Goal: Browse casually

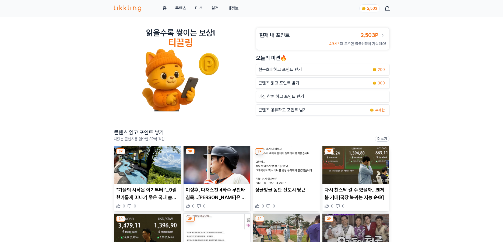
click at [143, 196] on p ""가을의 시작은 여기부터!"...9월 한가롭게 떠나기 좋은 국내 숨겨진 명소 BEST 4 추천" at bounding box center [147, 193] width 62 height 15
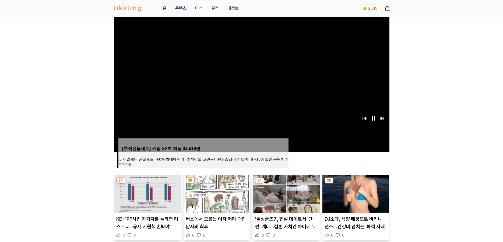
scroll to position [108, 0]
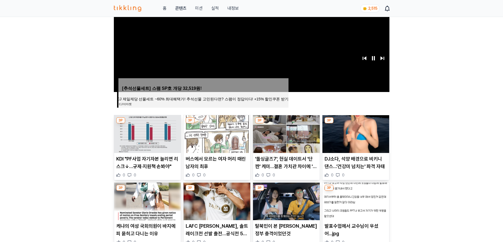
click at [198, 162] on p "버스에서 모르는 여자 머리 때린 남자의 최후" at bounding box center [217, 162] width 62 height 15
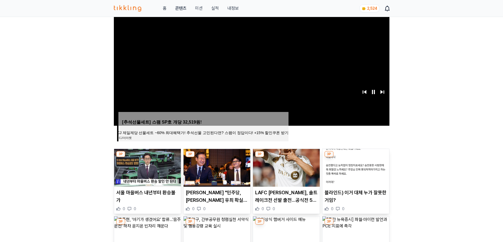
scroll to position [162, 0]
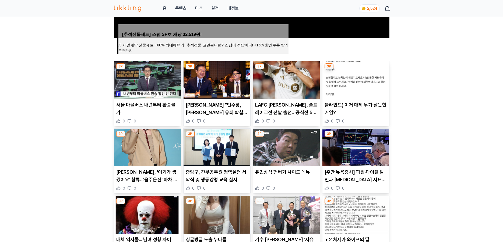
click at [235, 150] on img at bounding box center [217, 147] width 67 height 38
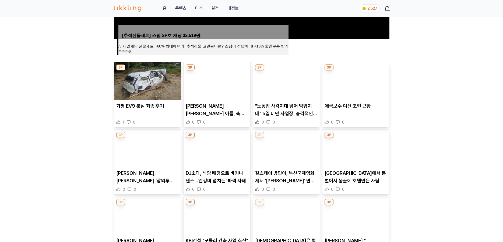
scroll to position [162, 0]
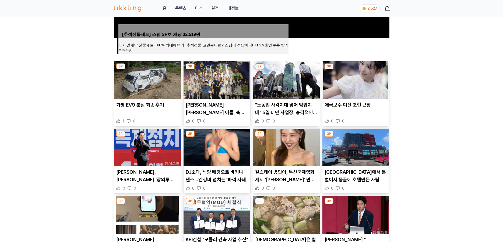
click at [358, 106] on p "애국보수 여신 조현 근황" at bounding box center [356, 105] width 62 height 8
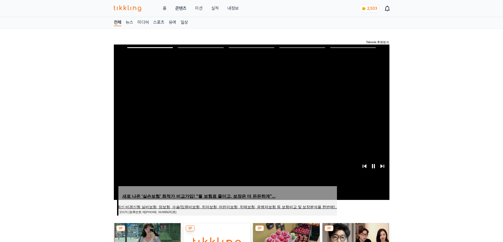
click at [212, 89] on span "Image for Taboola Advertising Unit" at bounding box center [251, 122] width 278 height 157
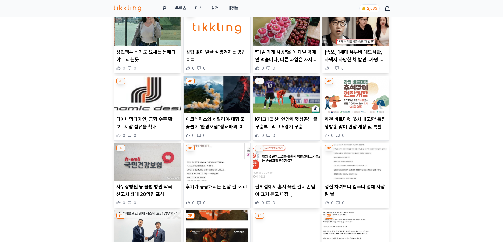
scroll to position [215, 0]
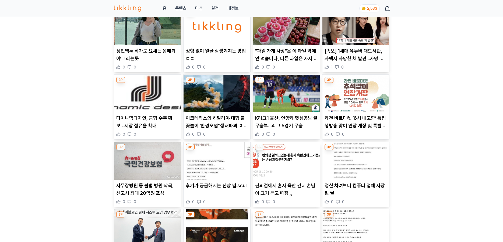
click at [232, 108] on img at bounding box center [217, 94] width 67 height 38
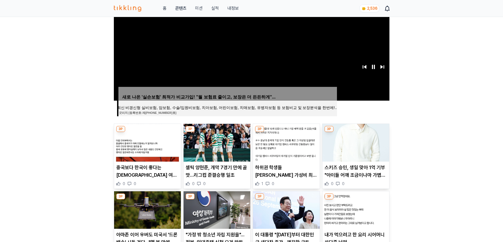
scroll to position [108, 0]
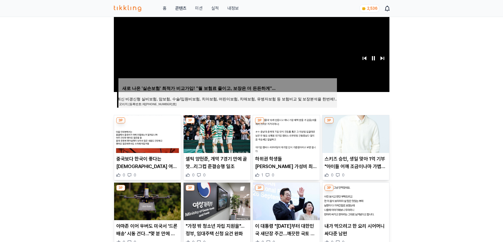
click at [225, 159] on p "셀틱 양현준, 개막 7경기 만에 골 맛…리그컵 준결승행 일조" at bounding box center [217, 162] width 62 height 15
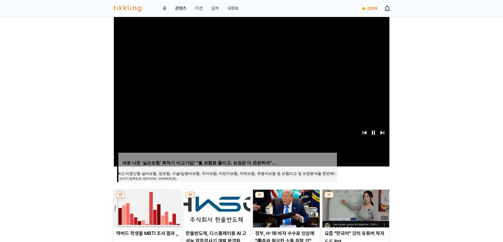
scroll to position [81, 0]
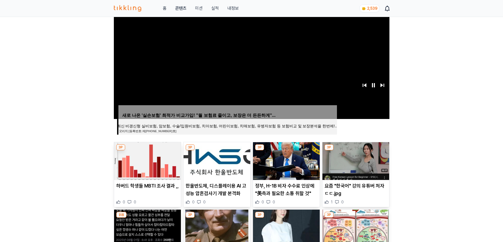
click at [204, 180] on article "한울반도체, 디스플레이용 AI 고성능 압흔검사기 개발 본격화 0 0" at bounding box center [217, 174] width 67 height 65
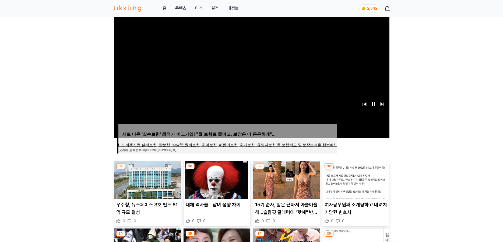
scroll to position [162, 0]
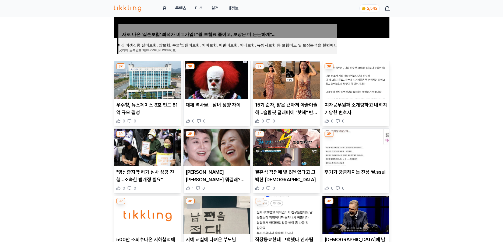
click at [351, 108] on p "여자공무원과 소개팅하고 내려치기당한 변호사" at bounding box center [356, 108] width 62 height 15
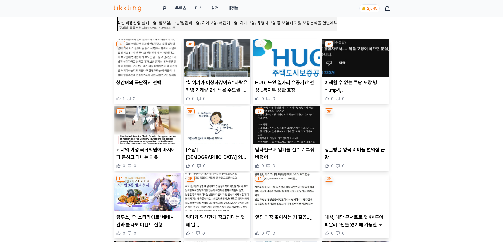
scroll to position [196, 0]
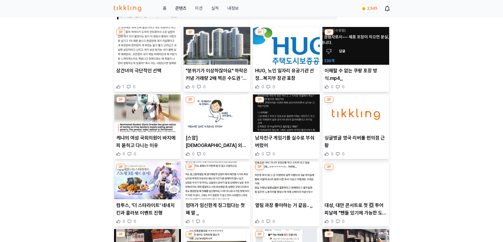
click at [224, 142] on p "[스압] 네덜란드 외노자가 말해주는 한국 직장과의 차이,," at bounding box center [217, 141] width 62 height 15
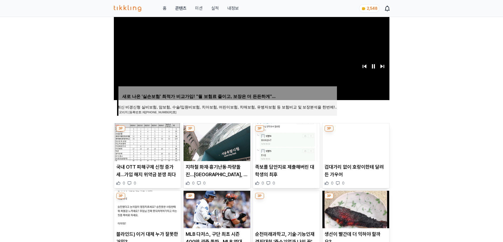
scroll to position [189, 0]
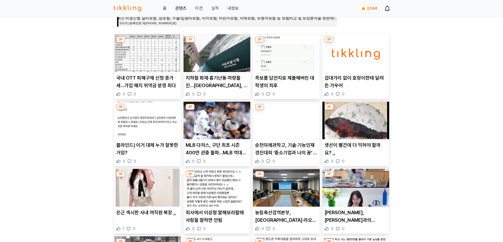
click at [148, 146] on p "블라인드) 이거 대체 누가 잘못한거임?" at bounding box center [147, 148] width 62 height 15
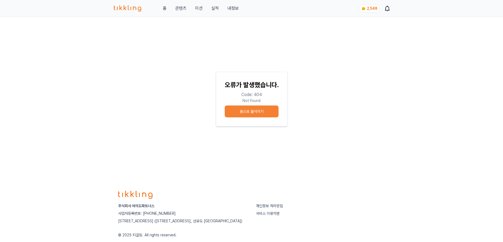
click at [371, 11] on div "2,548" at bounding box center [372, 8] width 11 height 6
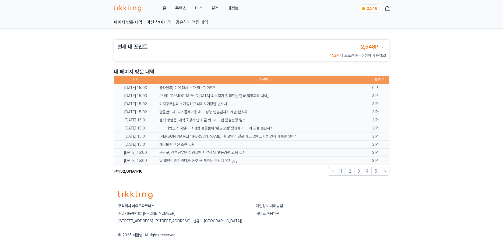
click at [125, 7] on img at bounding box center [128, 8] width 28 height 6
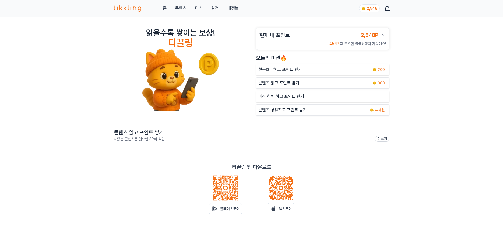
click at [198, 8] on button "미션" at bounding box center [199, 8] width 8 height 6
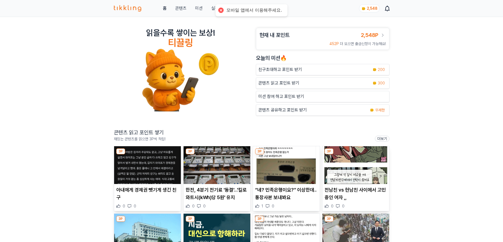
click at [220, 8] on div at bounding box center [221, 10] width 8 height 8
